Goal: Transaction & Acquisition: Subscribe to service/newsletter

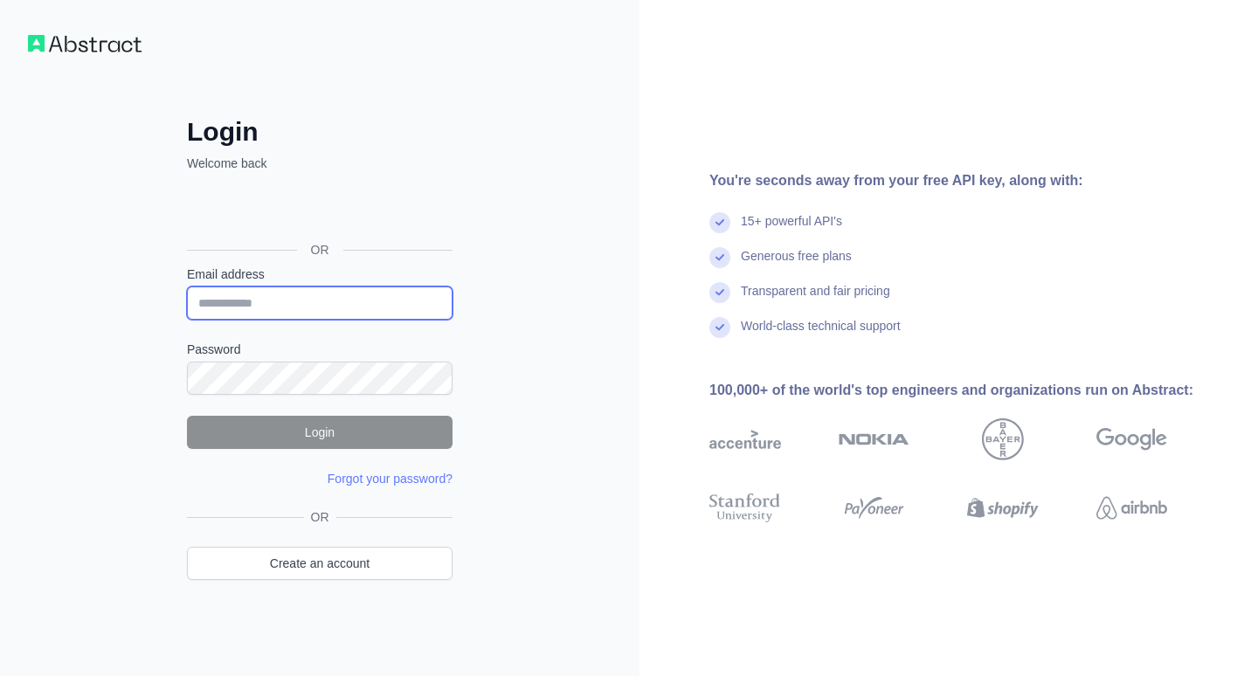
click at [339, 303] on input "Email address" at bounding box center [320, 303] width 266 height 33
paste input "**********"
type input "**********"
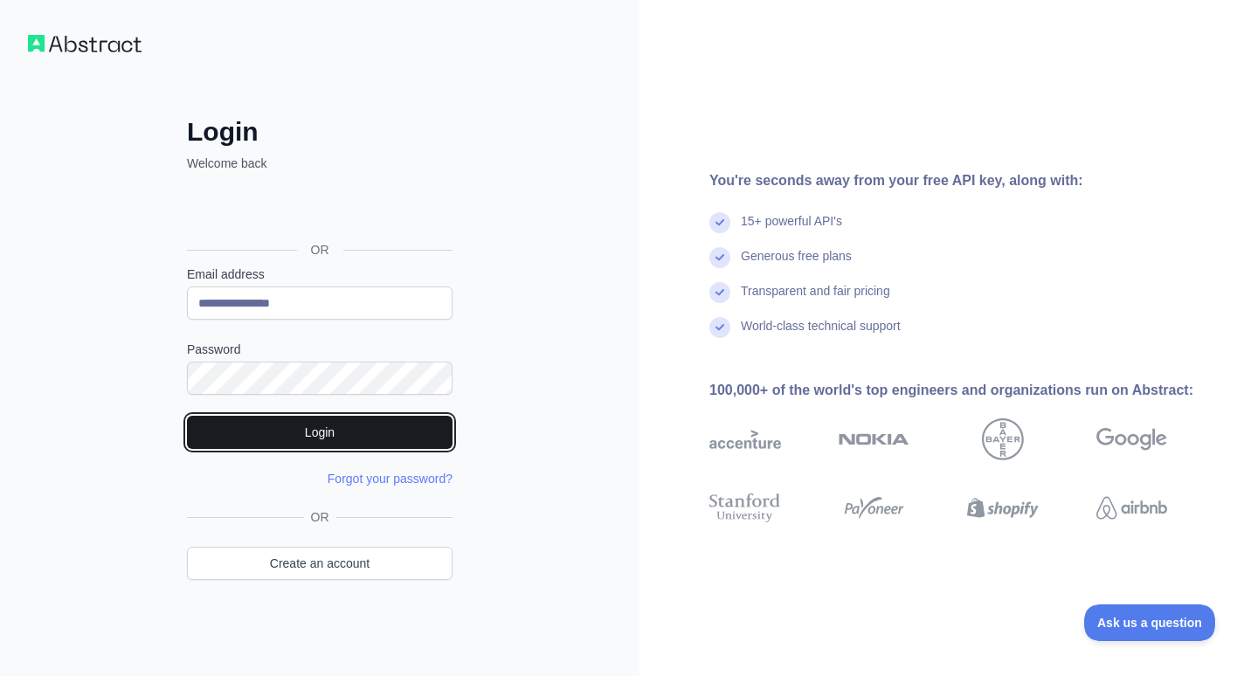
click at [351, 426] on button "Login" at bounding box center [320, 432] width 266 height 33
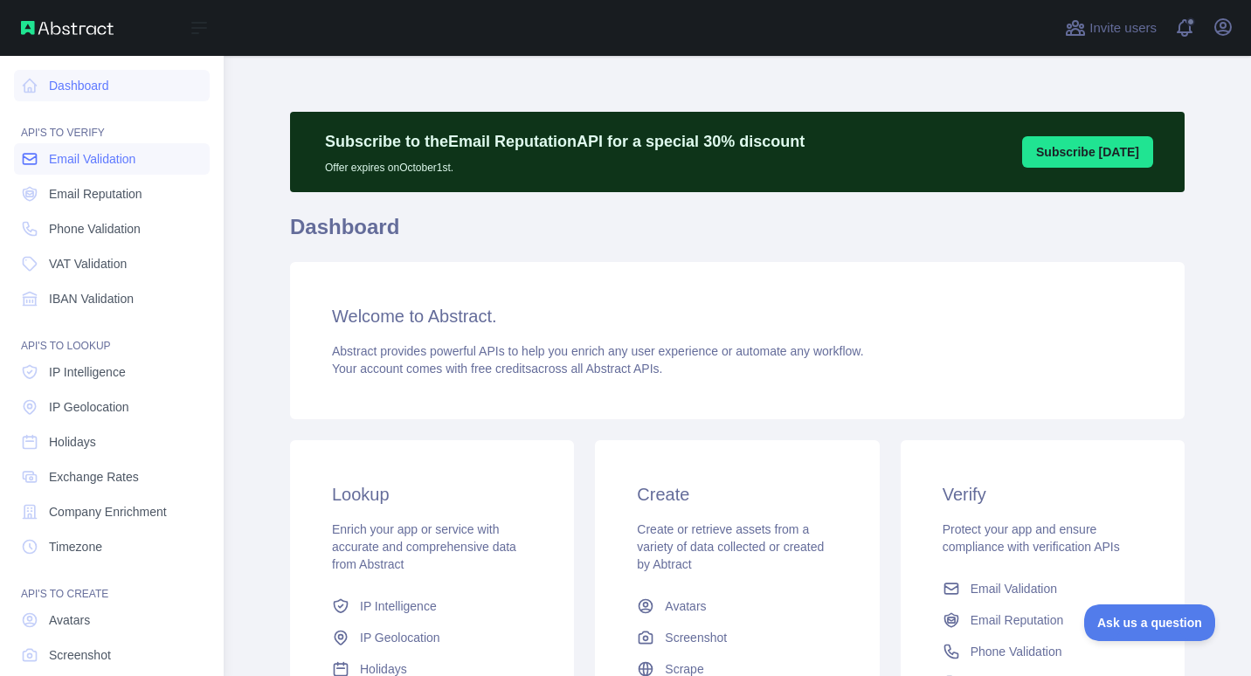
click at [100, 161] on span "Email Validation" at bounding box center [92, 158] width 87 height 17
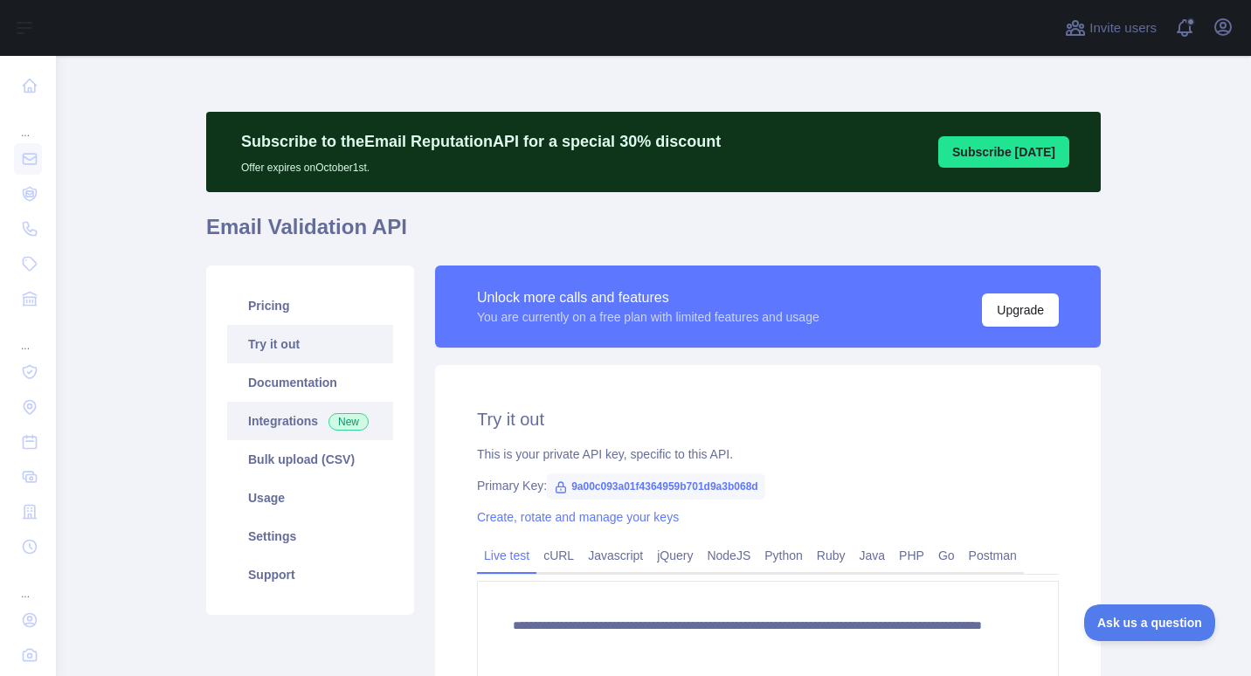
click at [286, 421] on link "Integrations New" at bounding box center [310, 421] width 166 height 38
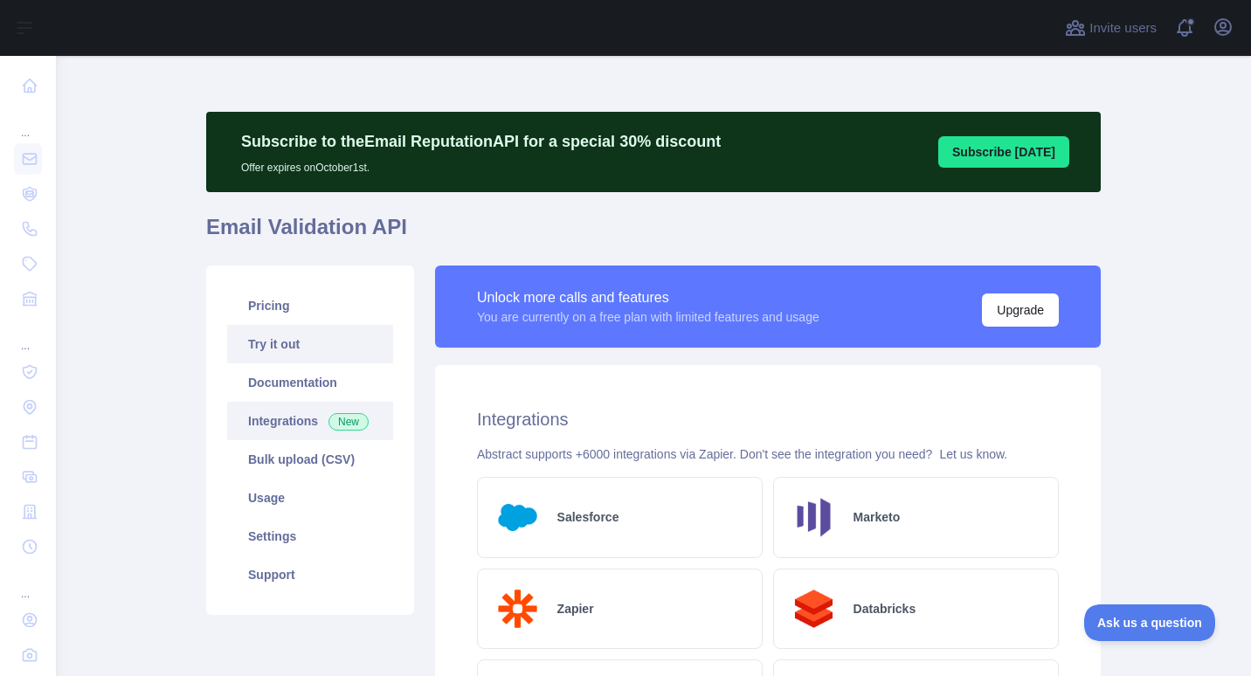
click at [316, 332] on link "Try it out" at bounding box center [310, 344] width 166 height 38
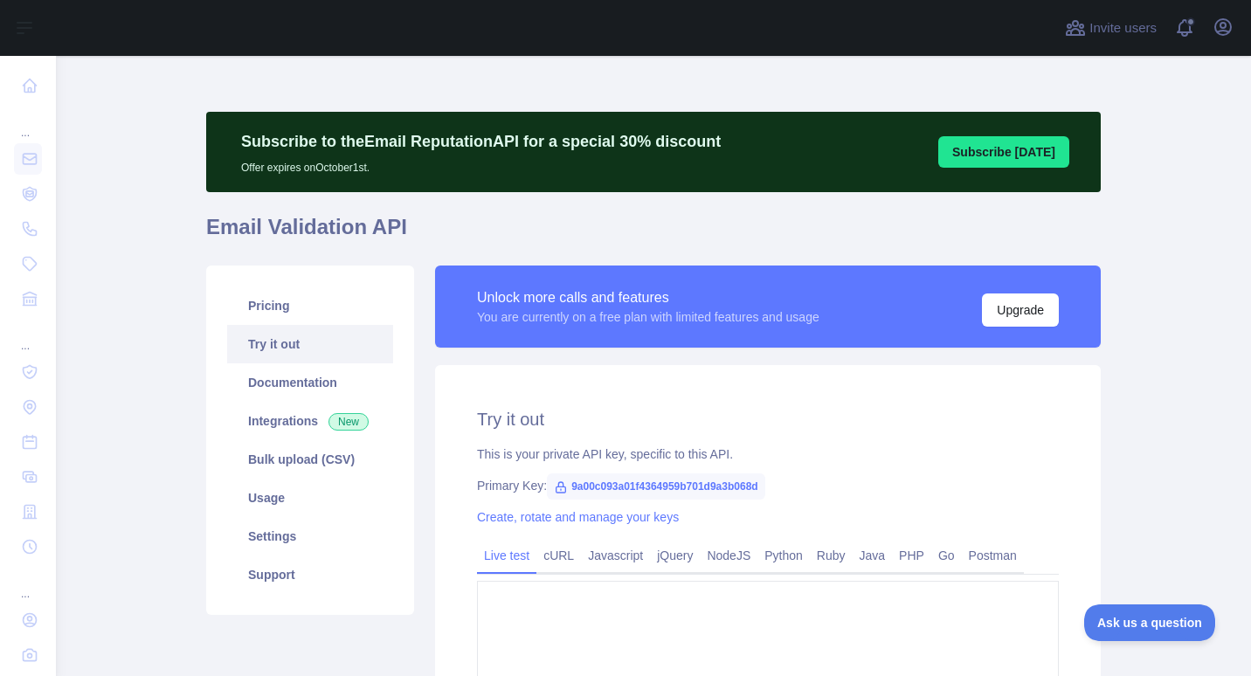
type textarea "**********"
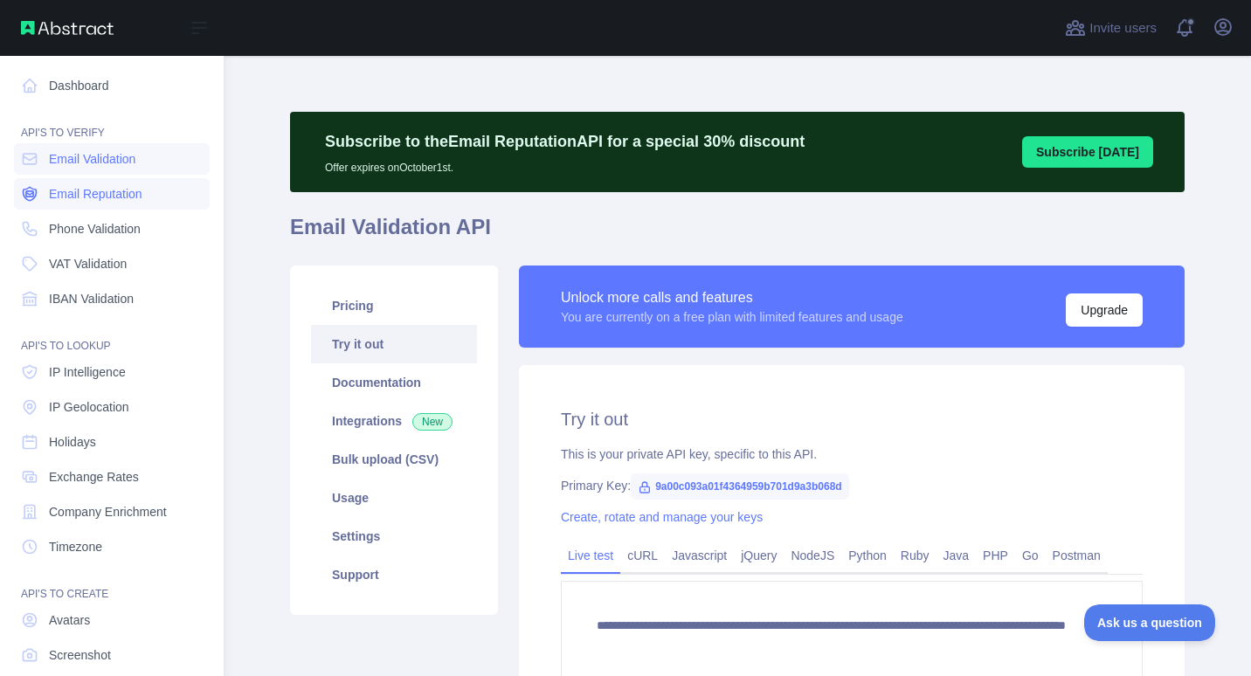
click at [106, 198] on span "Email Reputation" at bounding box center [95, 193] width 93 height 17
click at [93, 160] on span "Email Validation" at bounding box center [92, 158] width 87 height 17
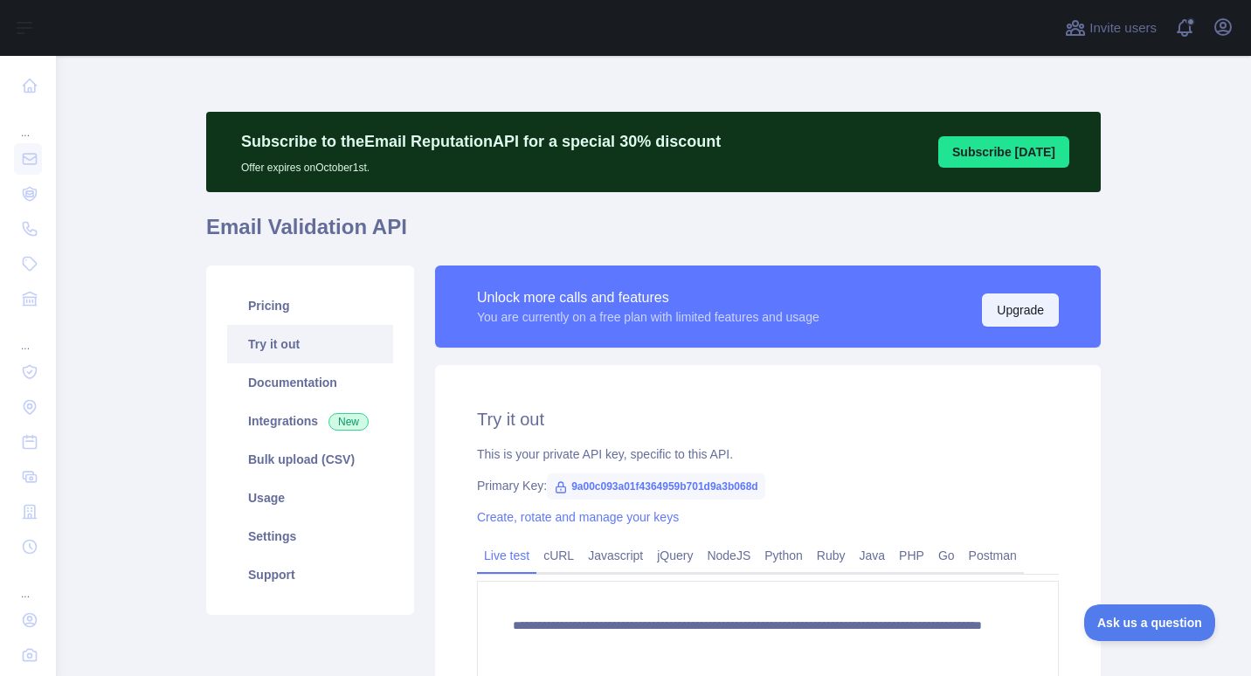
click at [1009, 300] on button "Upgrade" at bounding box center [1020, 310] width 77 height 33
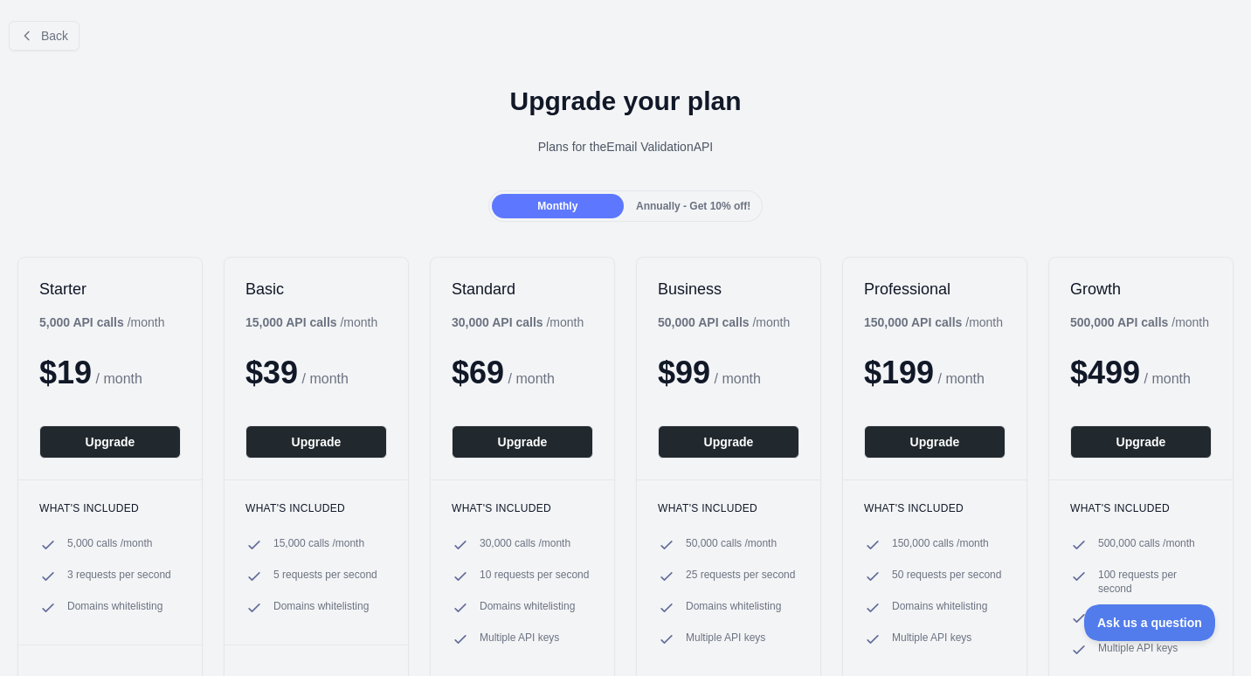
click at [673, 210] on span "Annually - Get 10% off!" at bounding box center [693, 206] width 114 height 12
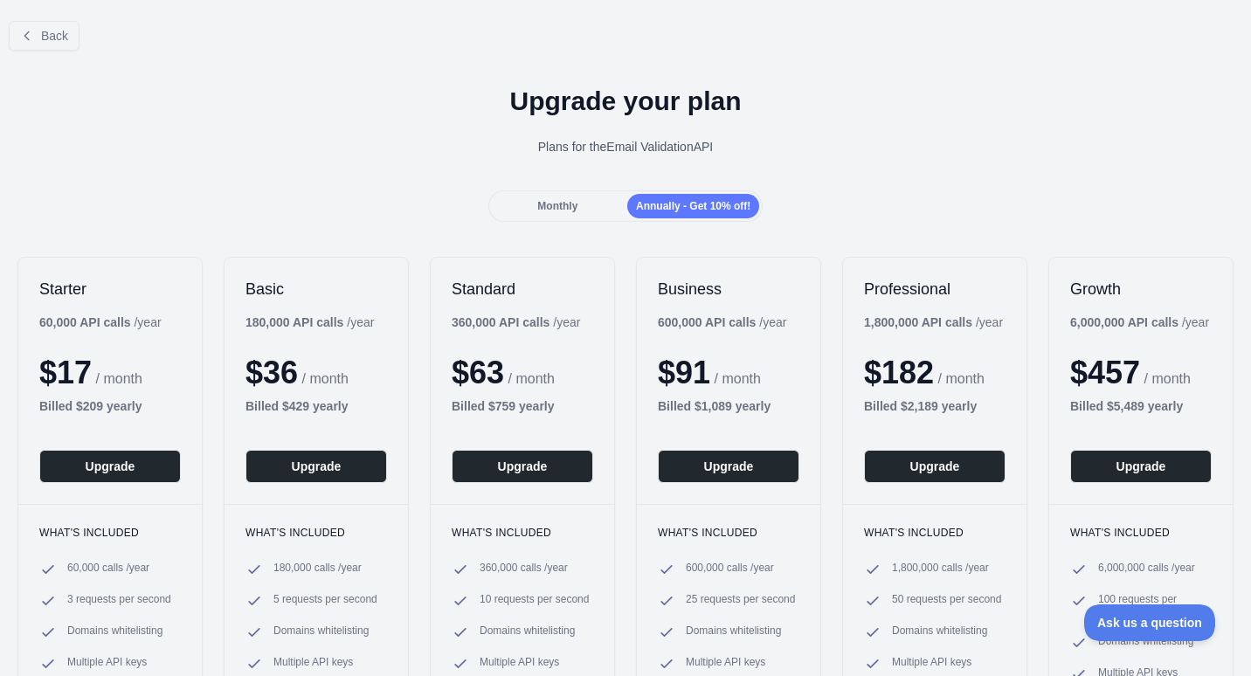
click at [563, 207] on span "Monthly" at bounding box center [557, 206] width 40 height 12
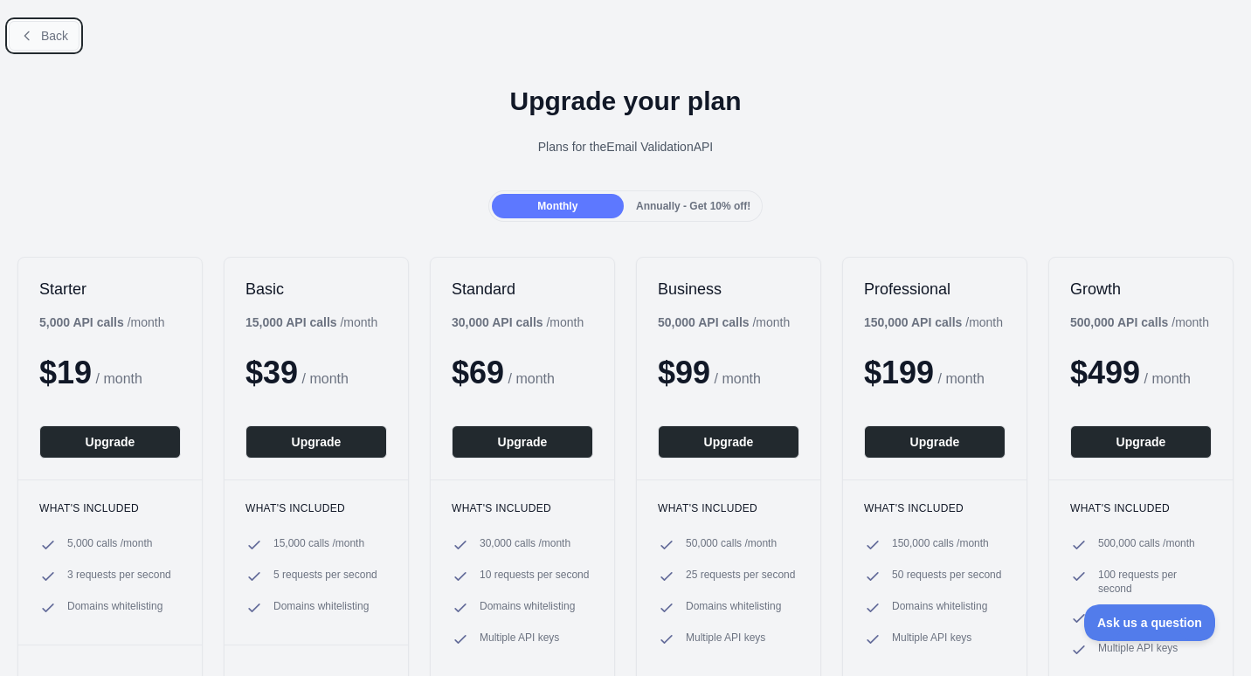
click at [50, 40] on span "Back" at bounding box center [54, 36] width 27 height 14
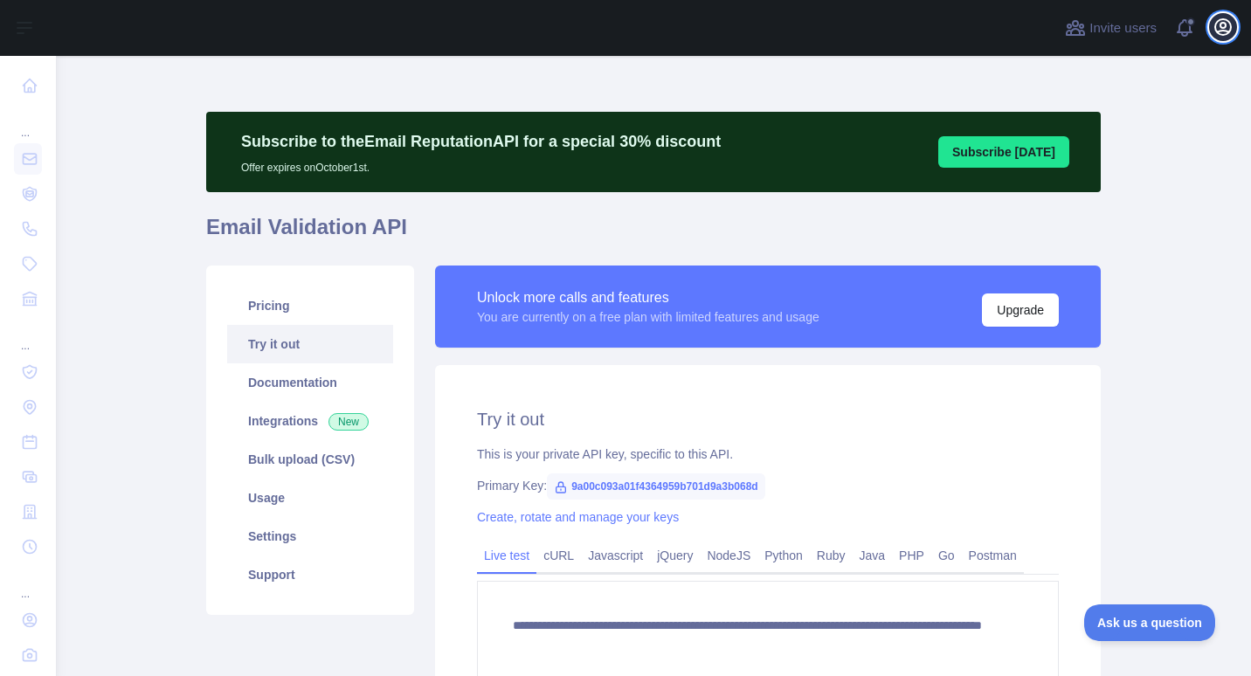
click at [1220, 27] on icon "button" at bounding box center [1223, 27] width 16 height 16
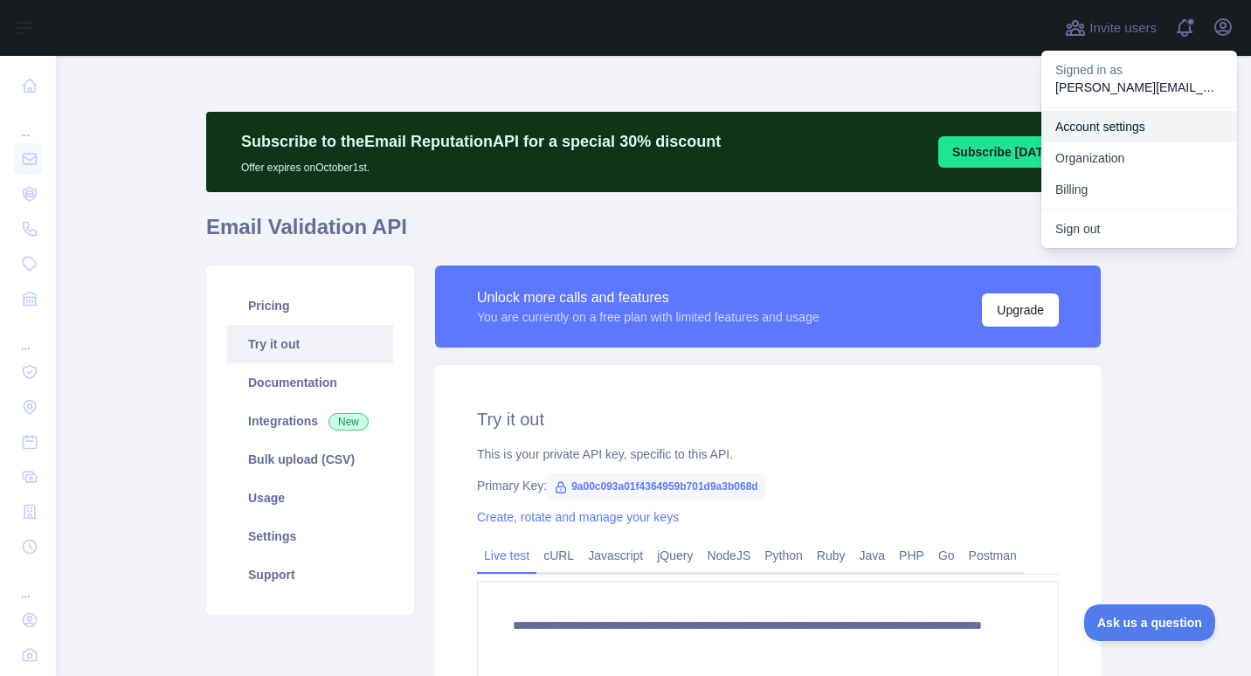
click at [1105, 120] on link "Account settings" at bounding box center [1140, 126] width 196 height 31
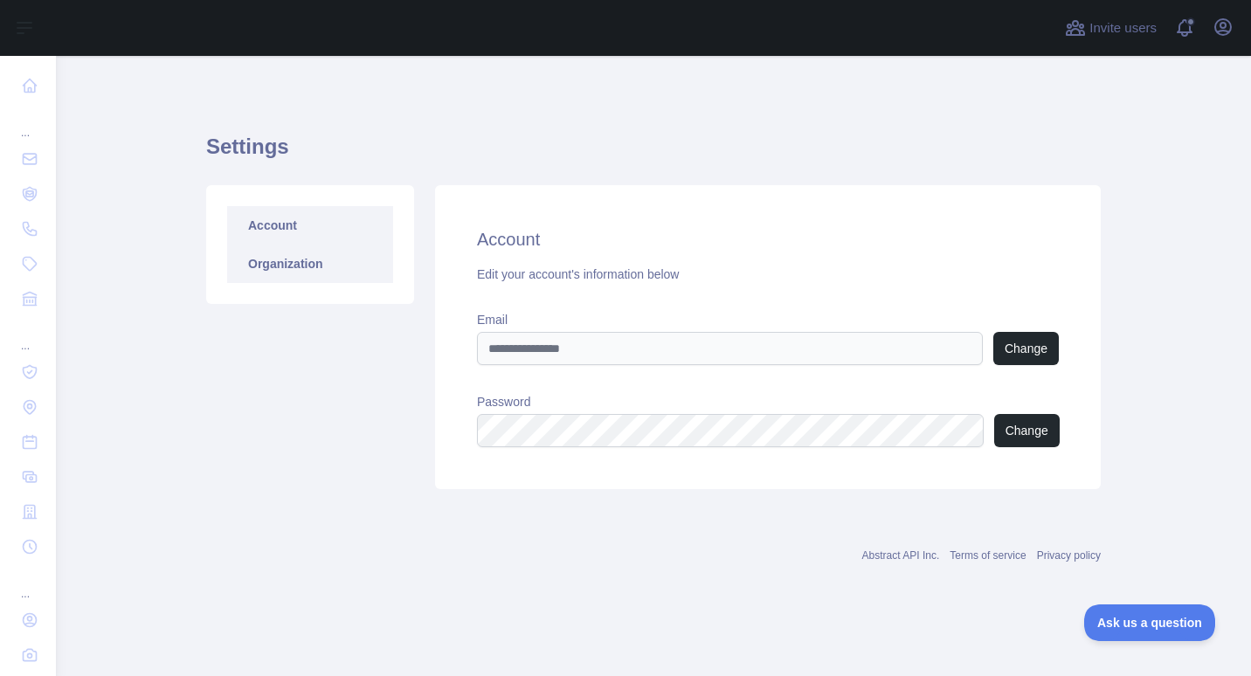
click at [310, 265] on link "Organization" at bounding box center [310, 264] width 166 height 38
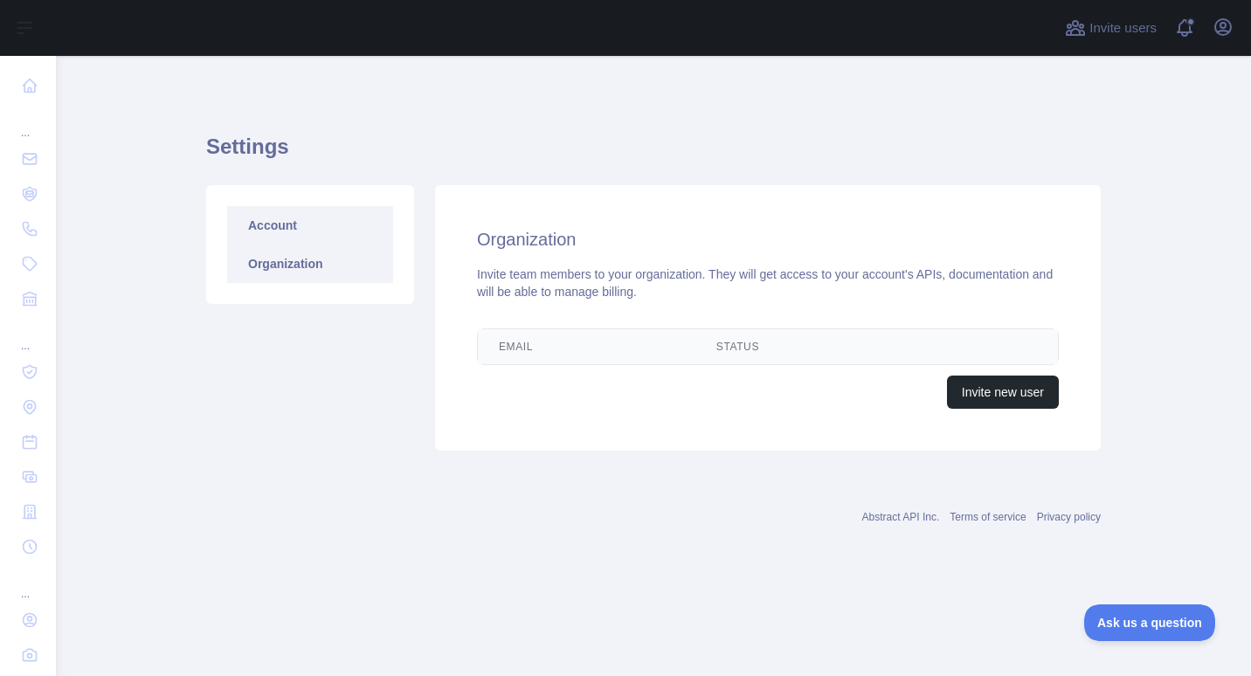
click at [264, 231] on link "Account" at bounding box center [310, 225] width 166 height 38
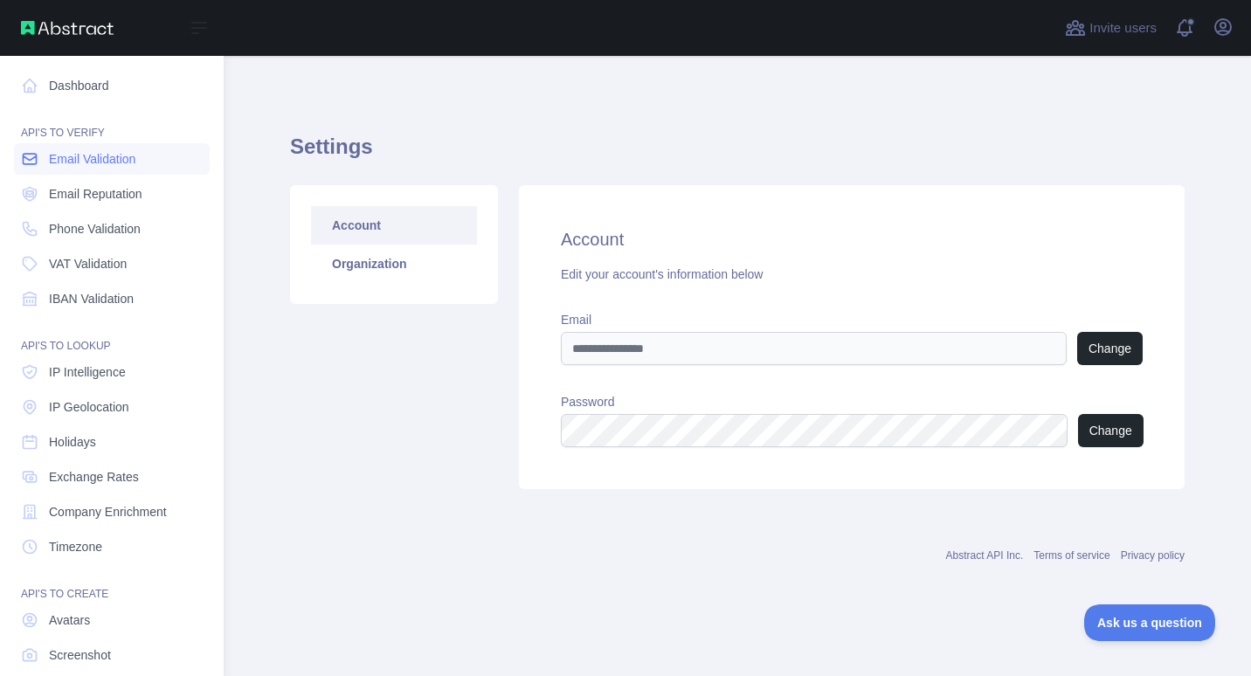
click at [102, 167] on span "Email Validation" at bounding box center [92, 158] width 87 height 17
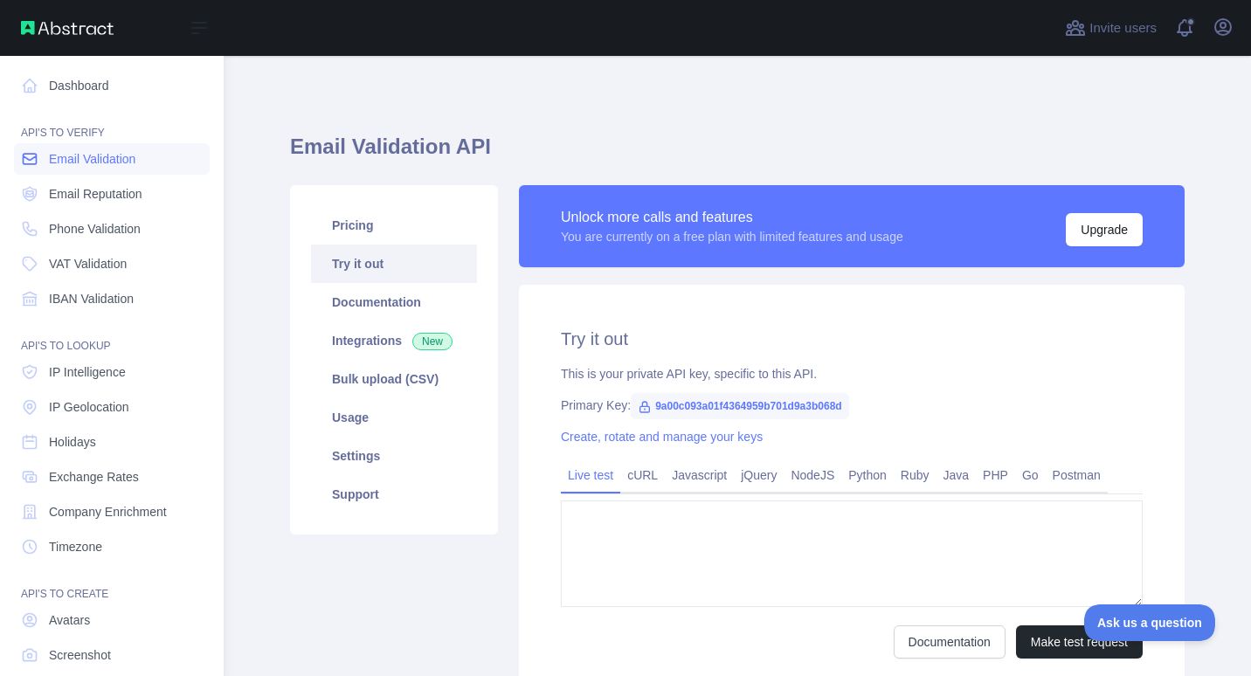
type textarea "**********"
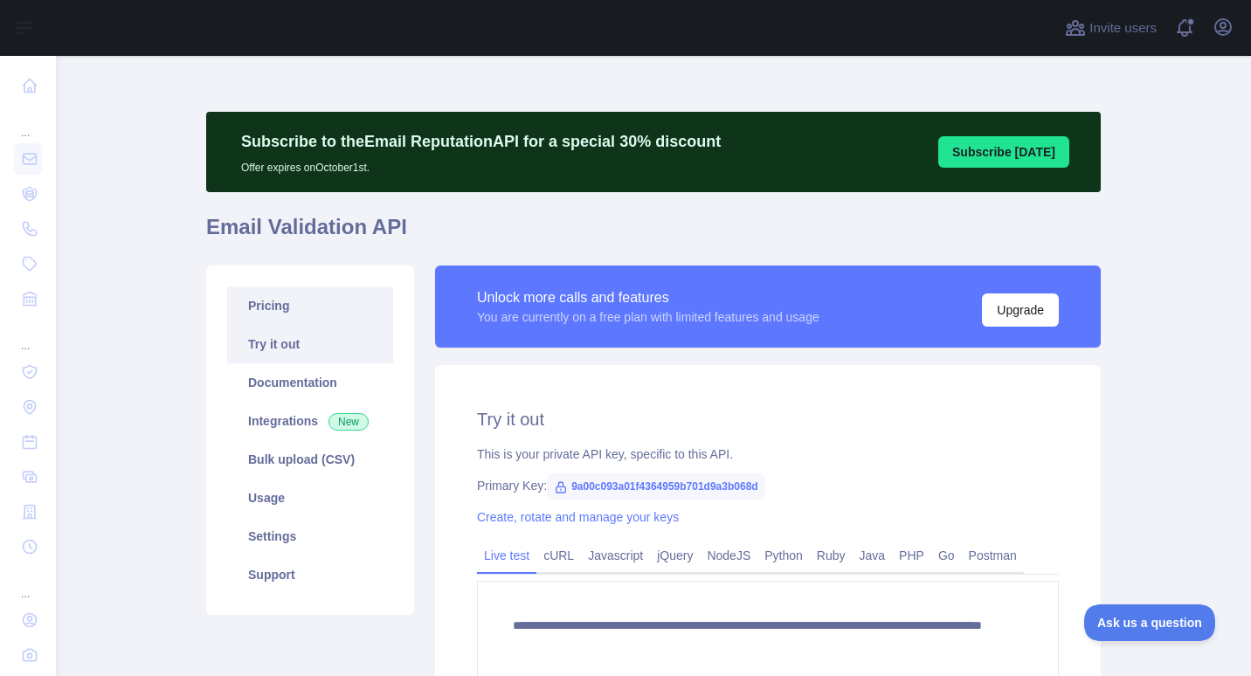
click at [297, 316] on link "Pricing" at bounding box center [310, 306] width 166 height 38
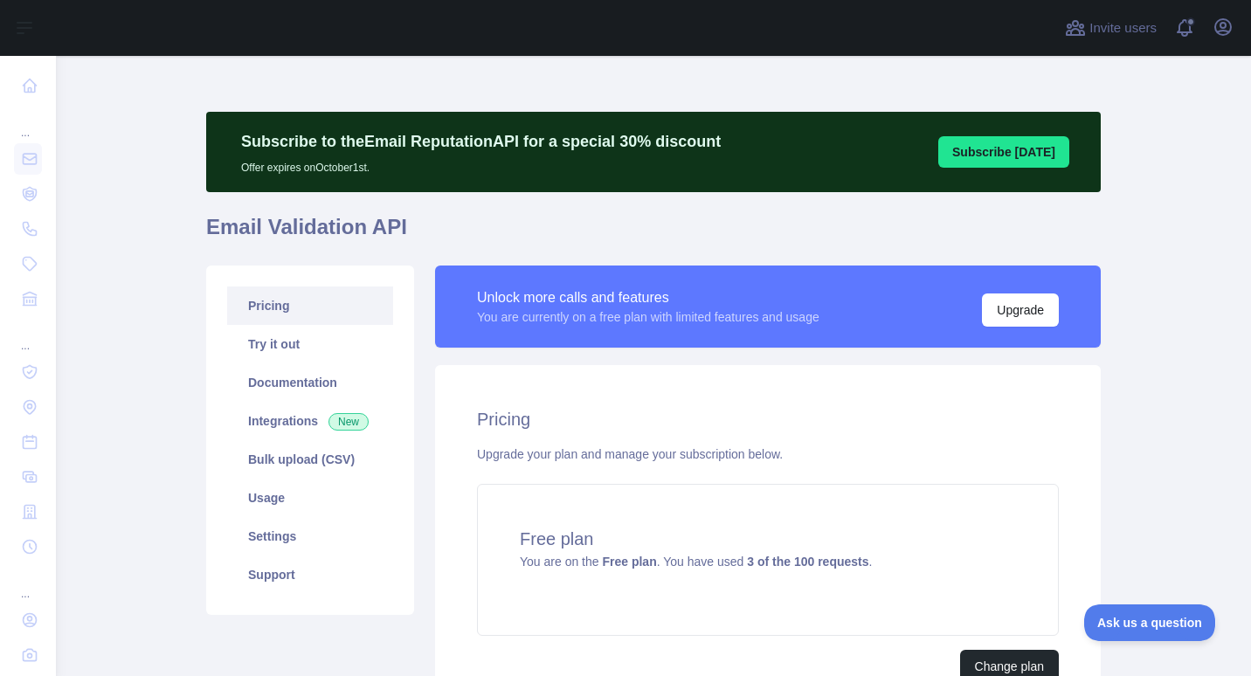
scroll to position [178, 0]
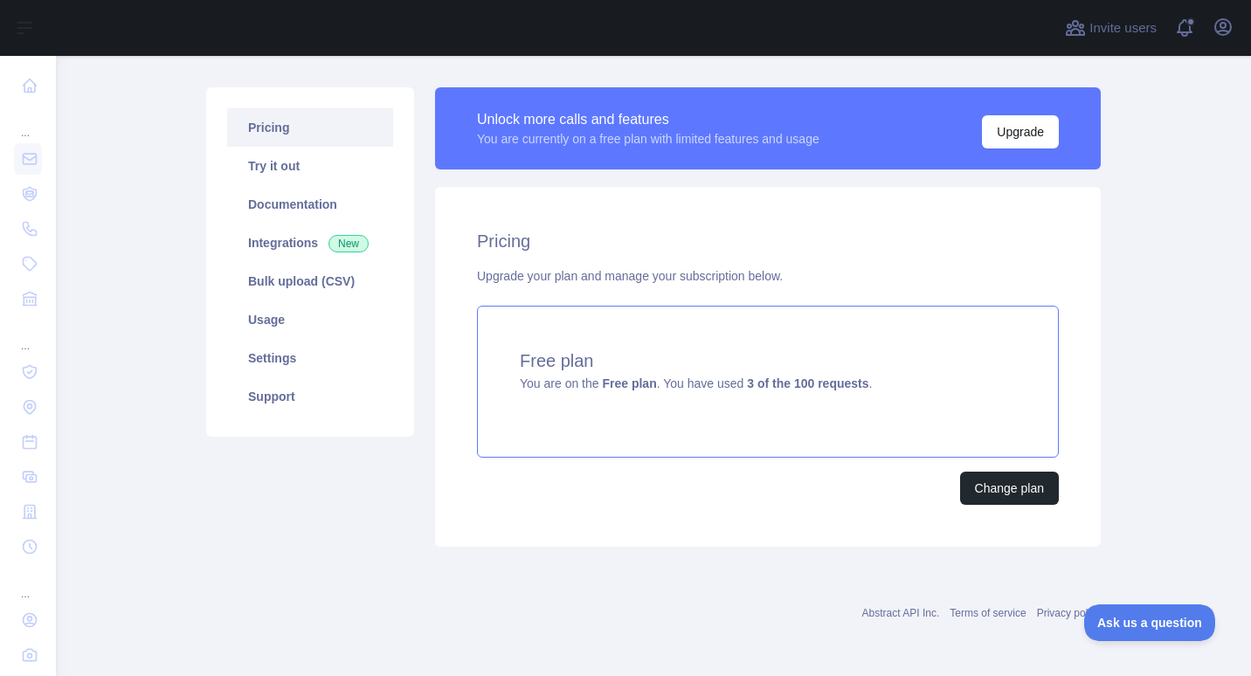
click at [684, 387] on span "You are on the Free plan . You have used 3 of the 100 requests ." at bounding box center [696, 384] width 352 height 14
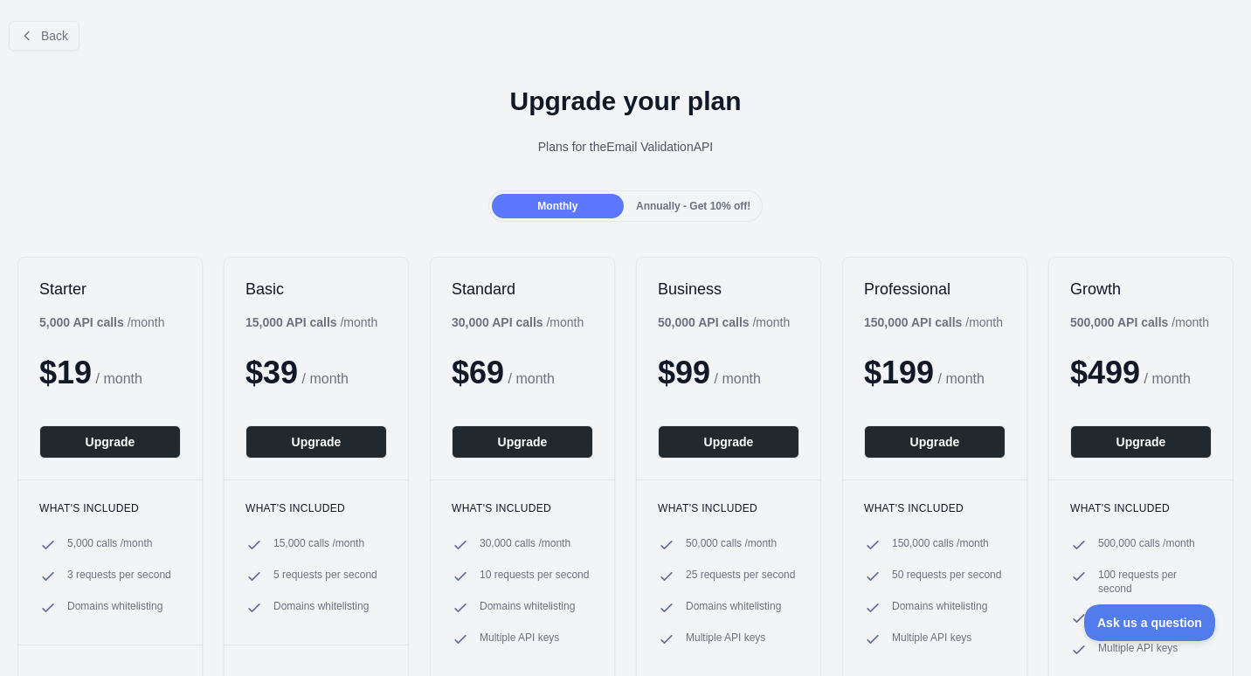
click at [675, 198] on div "Annually - Get 10% off!" at bounding box center [693, 206] width 132 height 24
